Goal: Check status: Check status

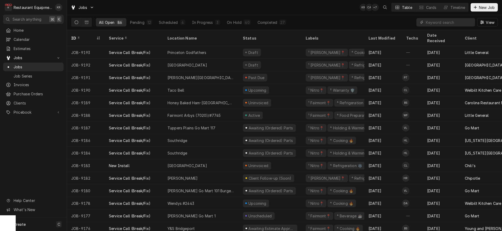
click at [430, 24] on input "Dynamic Content Wrapper" at bounding box center [448, 22] width 47 height 8
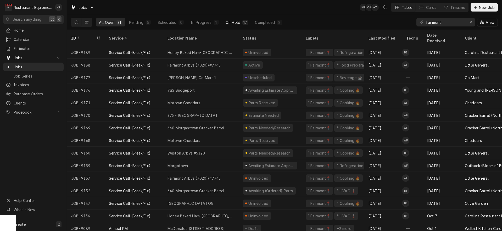
type input "fairmont"
click at [236, 23] on div "On Hold" at bounding box center [232, 22] width 15 height 5
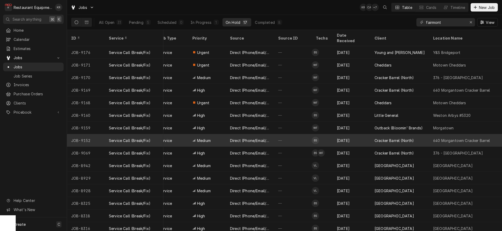
scroll to position [0, 135]
click at [353, 134] on div "Oct 8" at bounding box center [351, 140] width 38 height 13
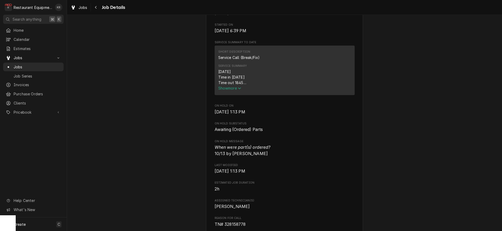
scroll to position [188, 0]
click at [225, 87] on div "[DATE] Time in [DATE] Time out 1845 Truck 302, 303 RTU 1 Went to roof and turne…" at bounding box center [284, 78] width 133 height 16
click at [225, 92] on span "Show more" at bounding box center [229, 89] width 23 height 4
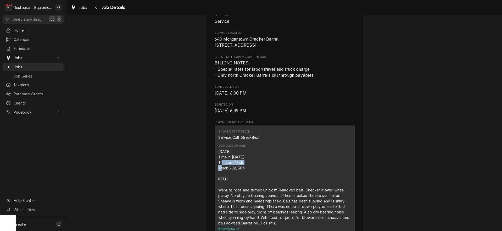
scroll to position [0, 0]
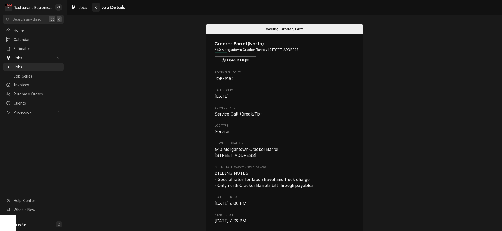
click at [96, 5] on div "Navigate back" at bounding box center [95, 7] width 5 height 5
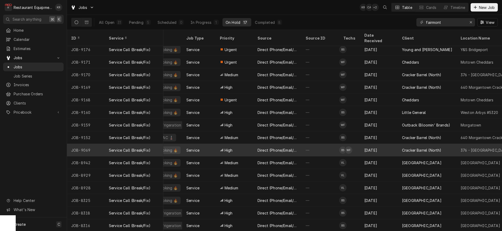
scroll to position [0, 107]
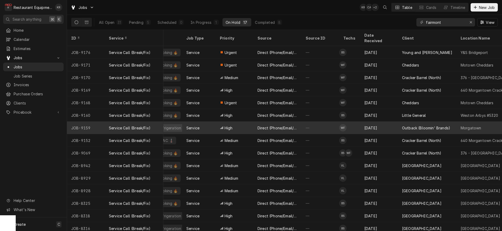
click at [353, 121] on td "WF" at bounding box center [349, 127] width 21 height 13
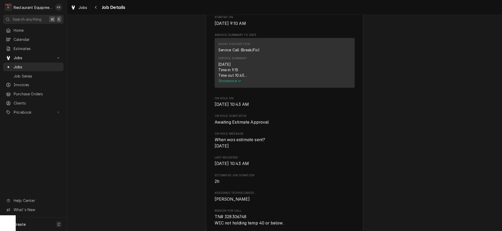
scroll to position [189, 0]
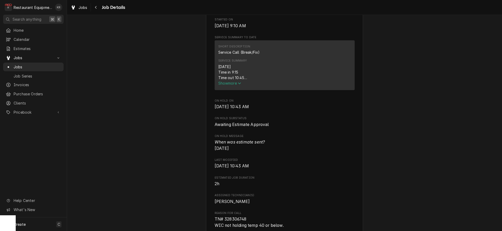
click at [230, 85] on span "Show more" at bounding box center [229, 83] width 23 height 4
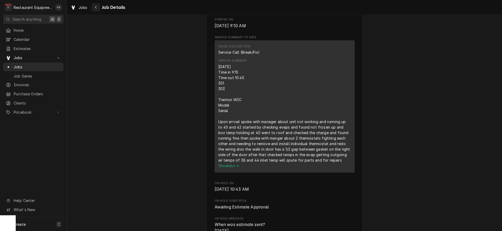
click at [95, 7] on icon "Navigate back" at bounding box center [96, 7] width 2 height 4
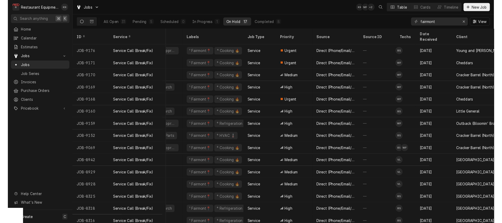
scroll to position [0, 48]
